Goal: Task Accomplishment & Management: Manage account settings

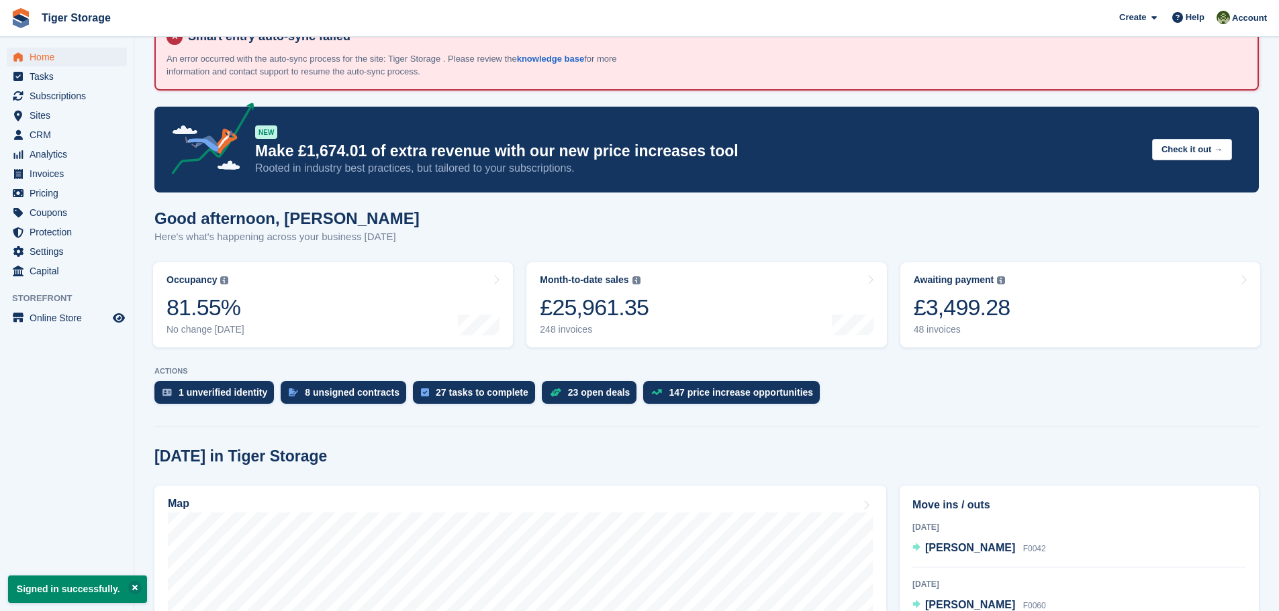
scroll to position [134, 0]
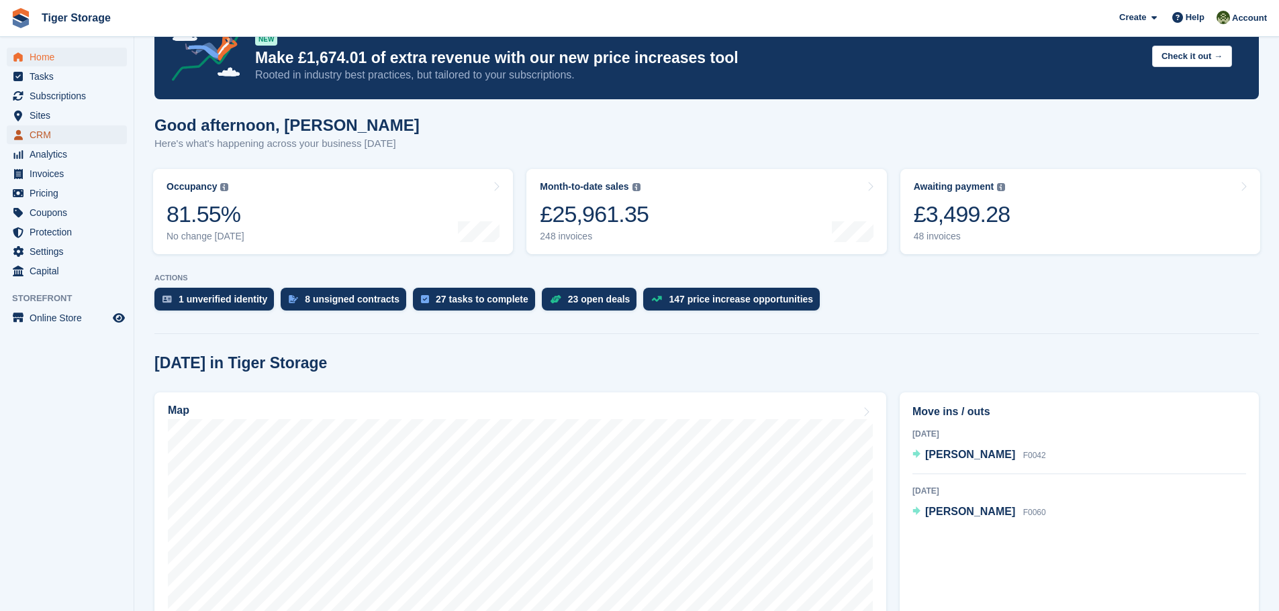
click at [44, 135] on span "CRM" at bounding box center [70, 135] width 81 height 19
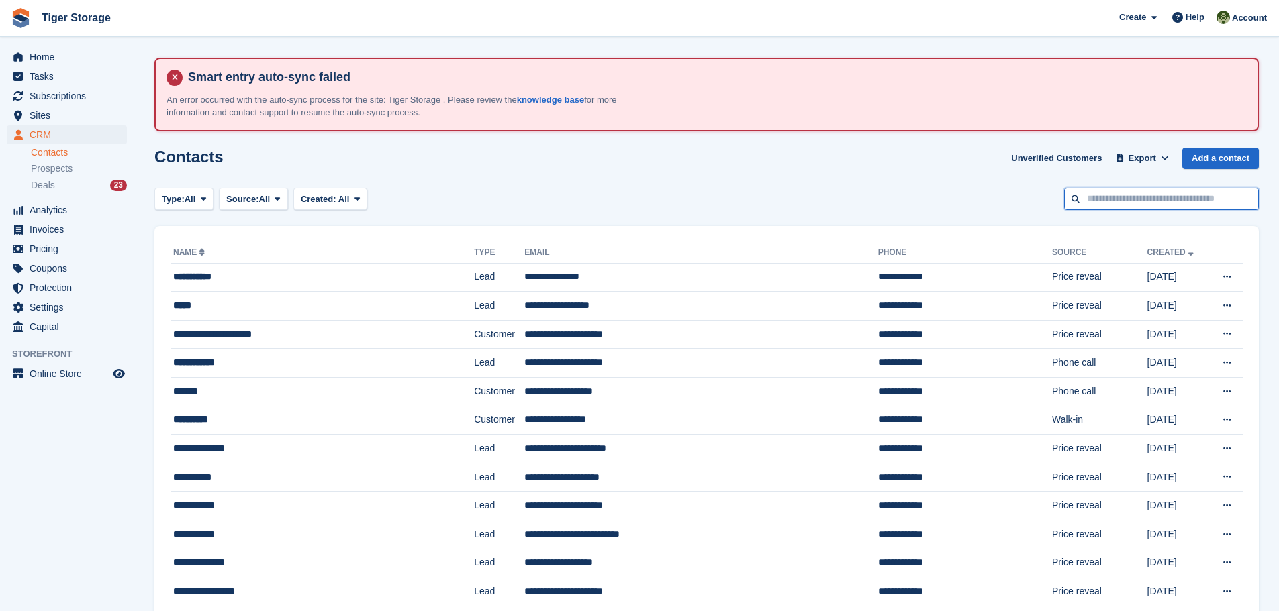
click at [1116, 200] on input "text" at bounding box center [1161, 199] width 195 height 22
type input "*****"
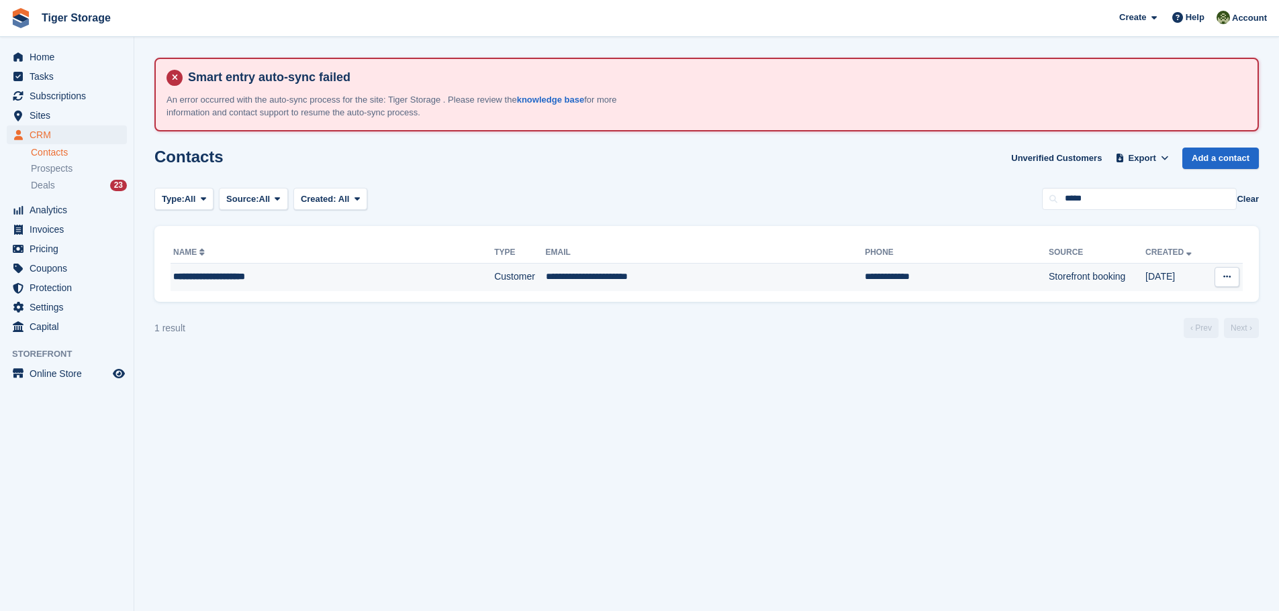
click at [555, 286] on td "**********" at bounding box center [706, 277] width 320 height 28
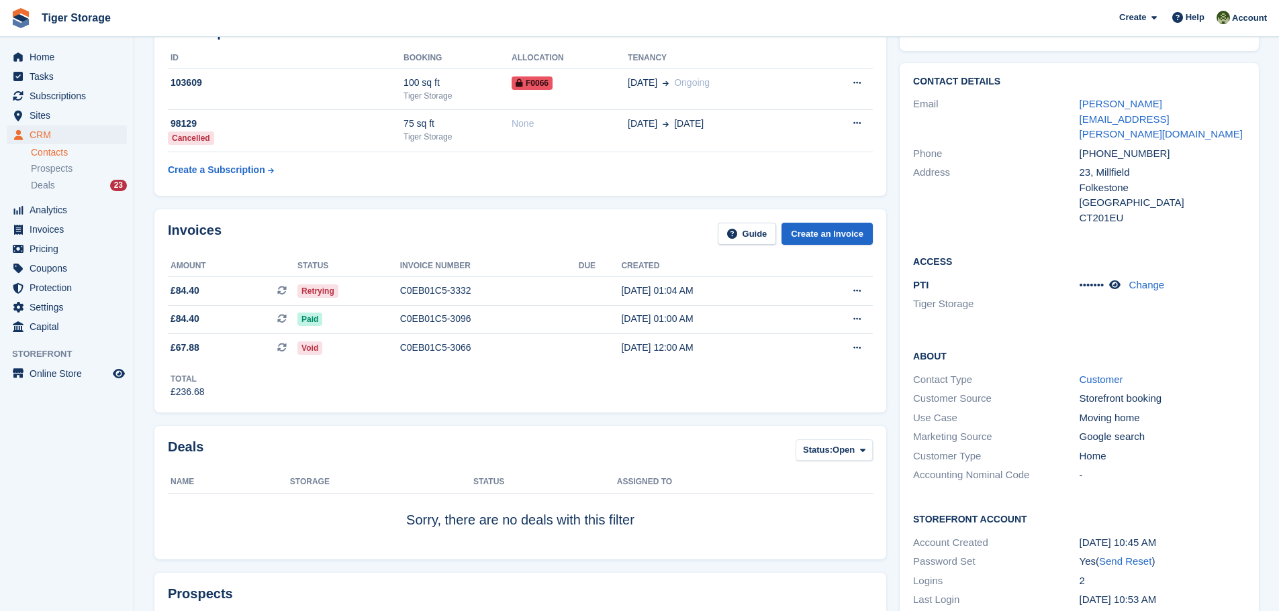
scroll to position [201, 0]
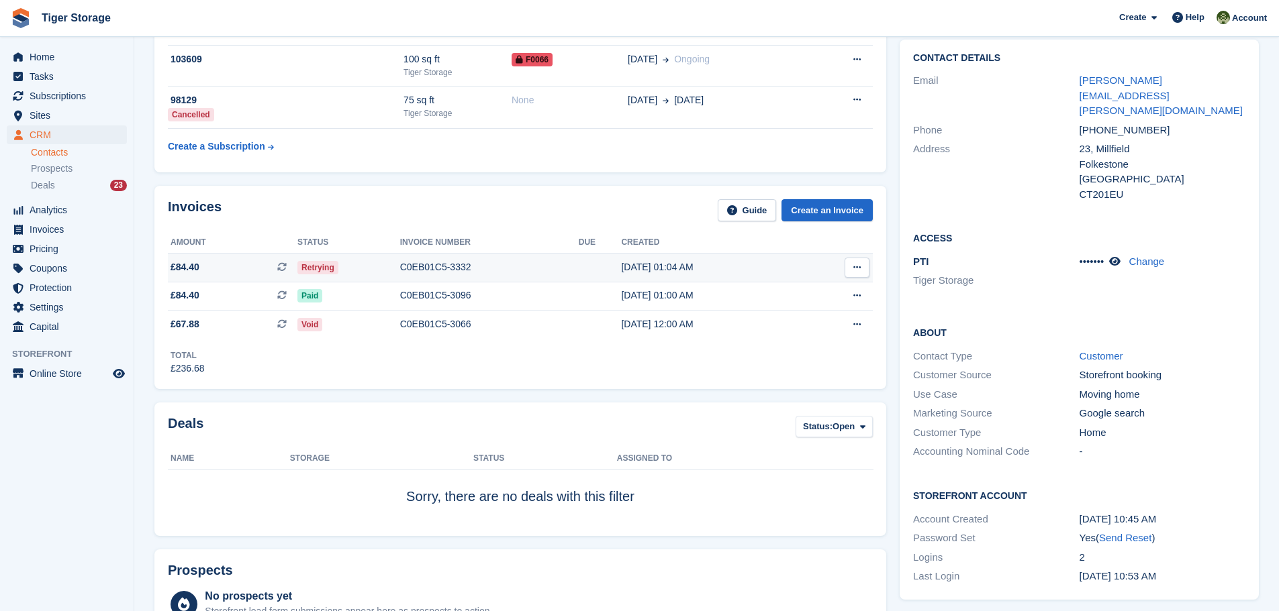
click at [465, 268] on div "C0EB01C5-3332" at bounding box center [489, 267] width 179 height 14
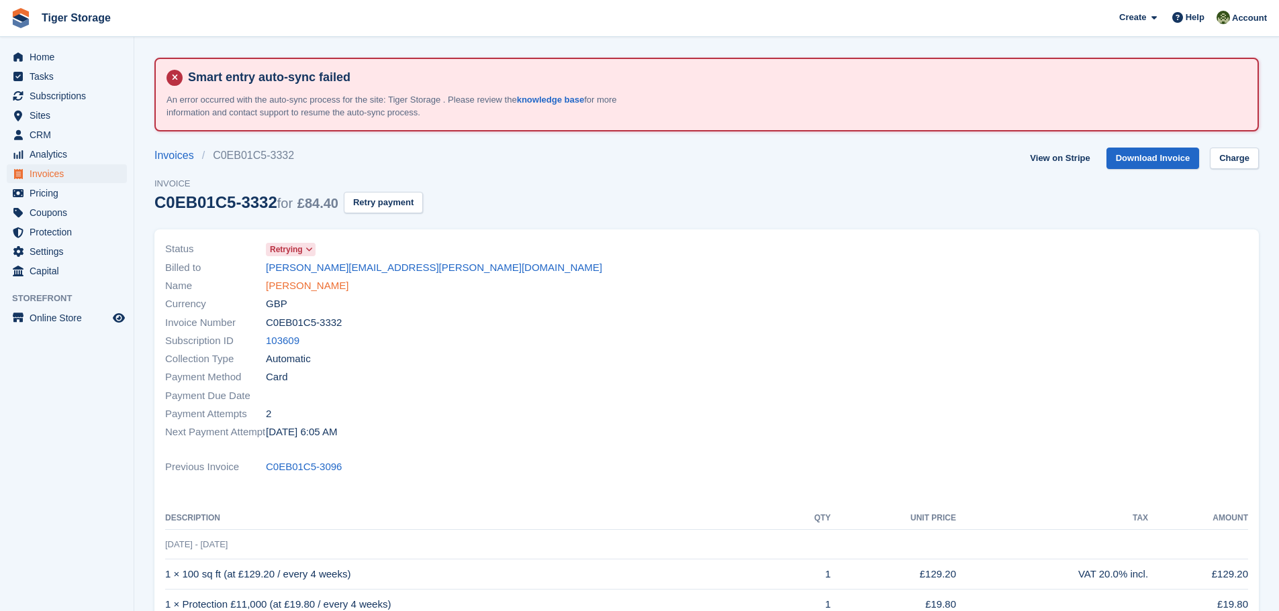
click at [336, 281] on link "[PERSON_NAME]" at bounding box center [307, 286] width 83 height 15
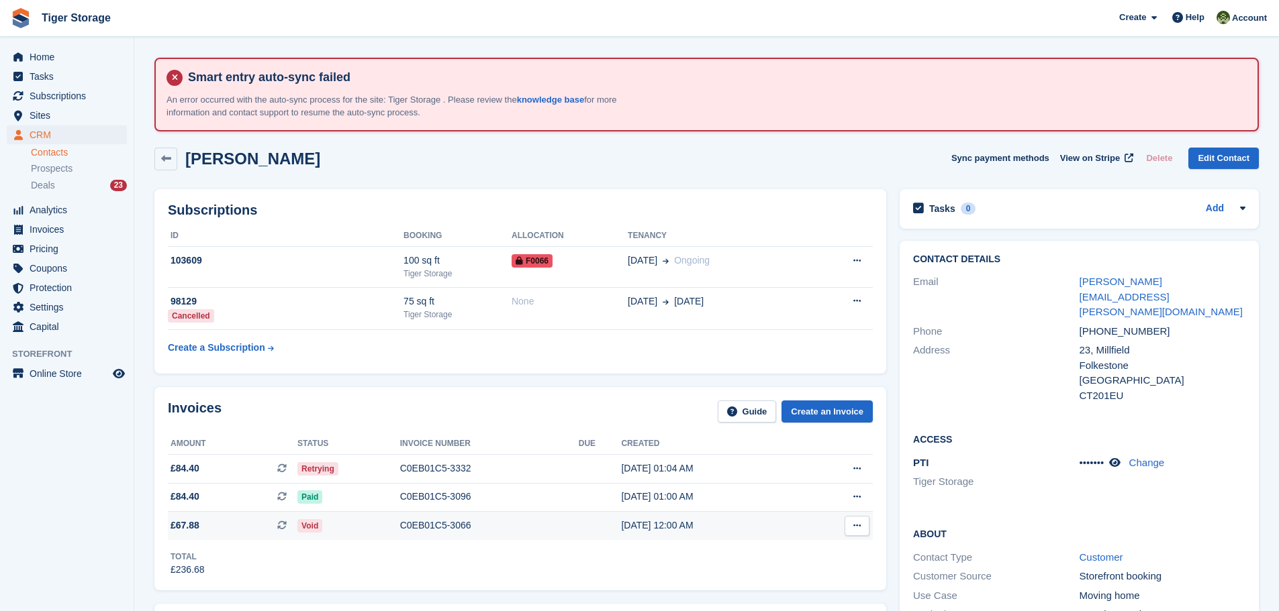
click at [445, 530] on div "C0EB01C5-3066" at bounding box center [489, 526] width 179 height 14
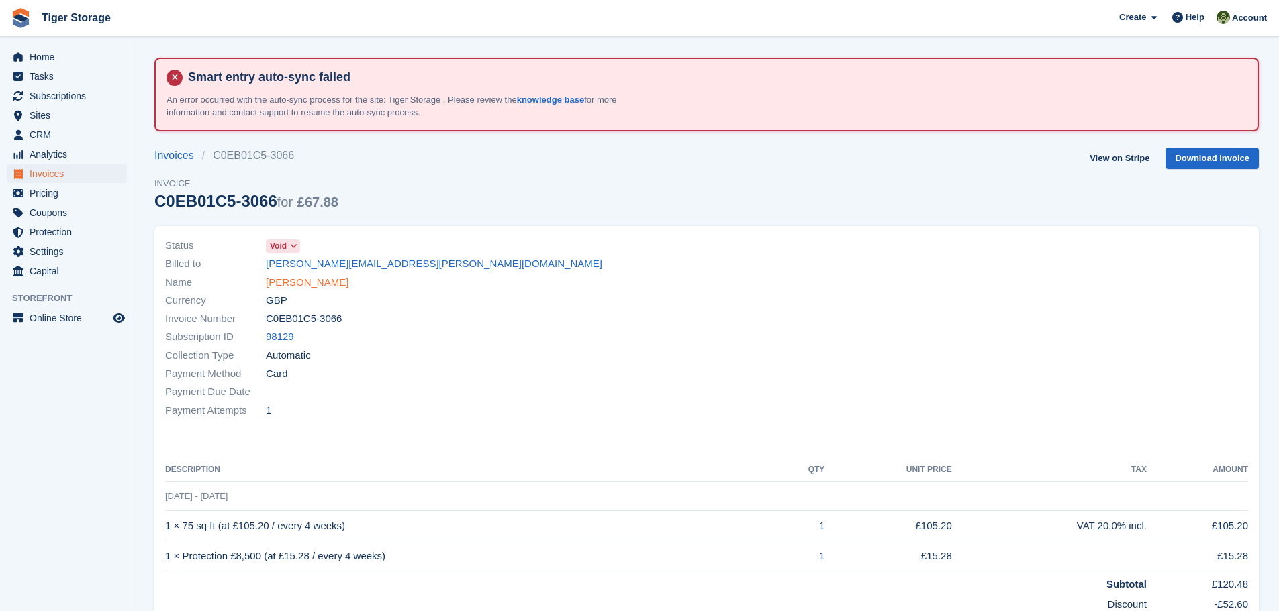
click at [348, 284] on link "[PERSON_NAME]" at bounding box center [307, 282] width 83 height 15
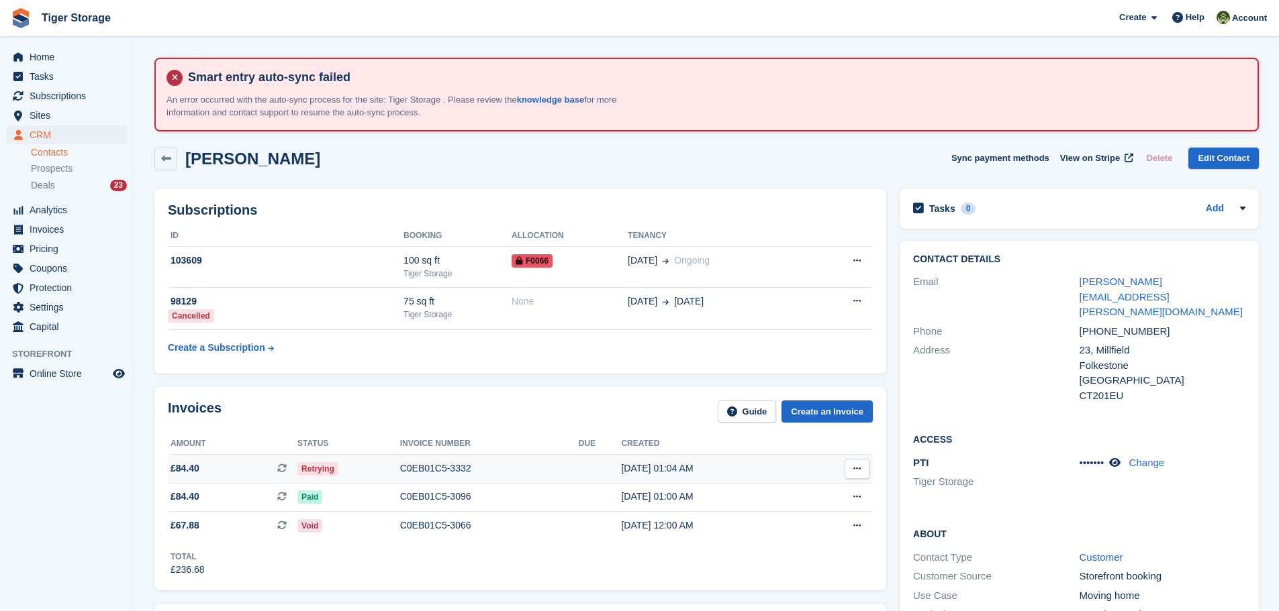
click at [431, 471] on div "C0EB01C5-3332" at bounding box center [489, 469] width 179 height 14
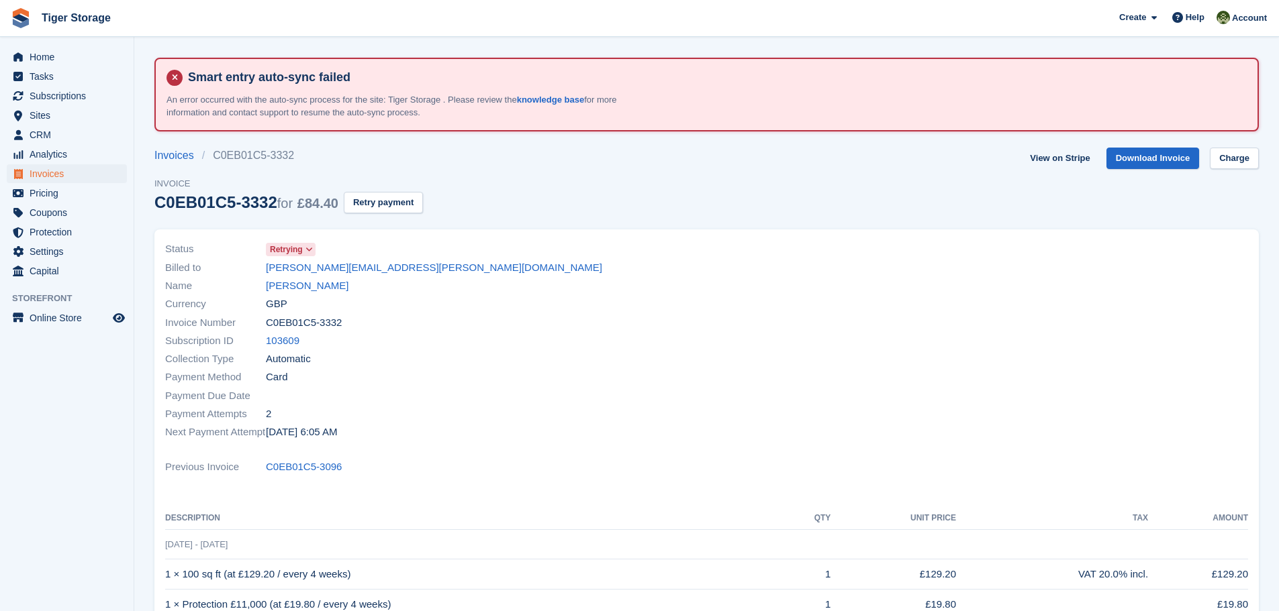
drag, startPoint x: 418, startPoint y: 269, endPoint x: 265, endPoint y: 273, distance: 152.4
click at [265, 273] on div "Billed to [PERSON_NAME][EMAIL_ADDRESS][PERSON_NAME][DOMAIN_NAME]" at bounding box center [432, 267] width 534 height 18
copy div "[PERSON_NAME][EMAIL_ADDRESS][PERSON_NAME][DOMAIN_NAME]"
click at [334, 285] on link "[PERSON_NAME]" at bounding box center [307, 286] width 83 height 15
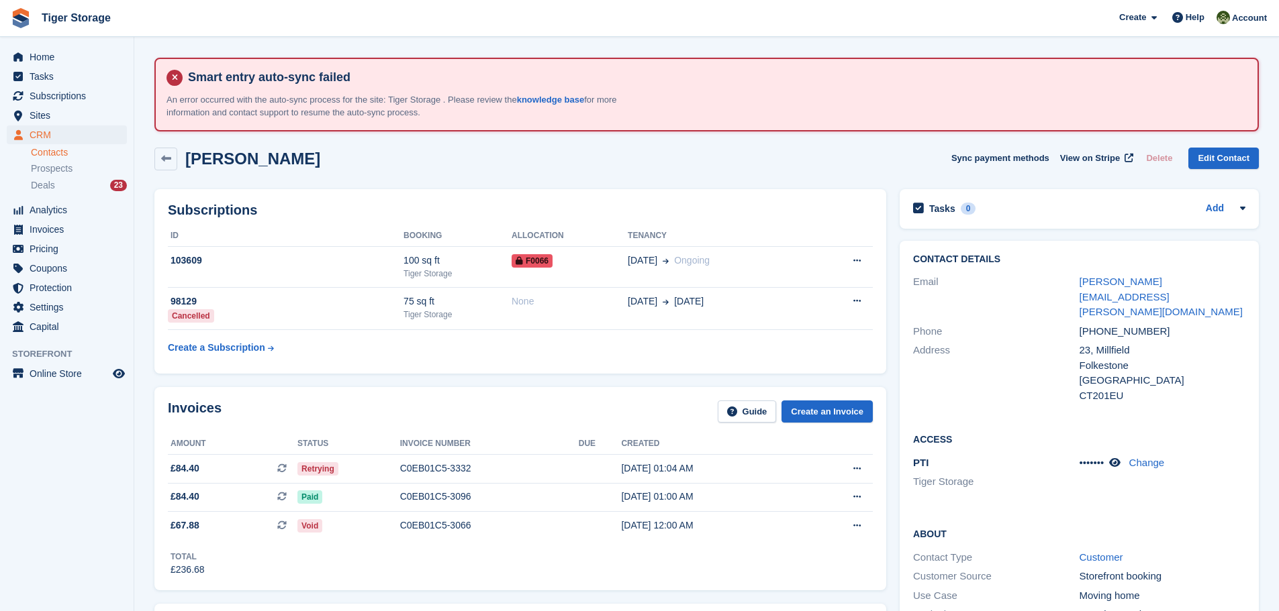
click at [54, 156] on link "Contacts" at bounding box center [79, 152] width 96 height 13
